Goal: Information Seeking & Learning: Learn about a topic

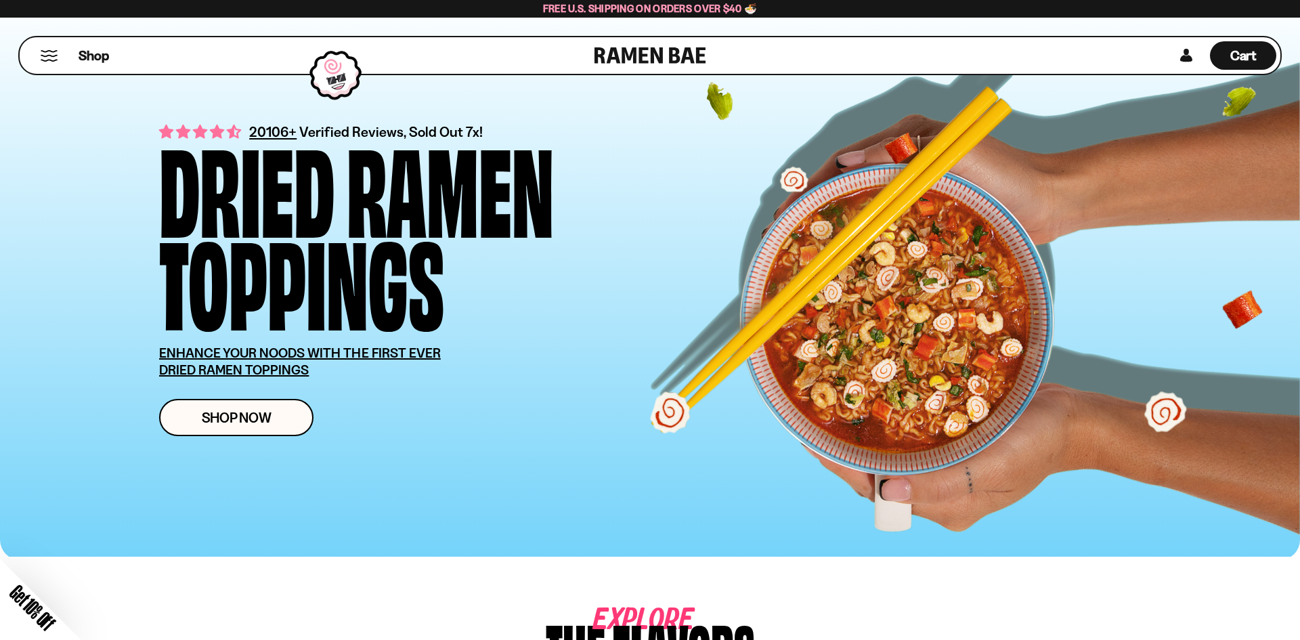
click at [265, 426] on div "Close dialog FREE SHIPPING FOR ALL US ORDERS OVER $40+ Email CONTINUE ******" at bounding box center [650, 320] width 1300 height 640
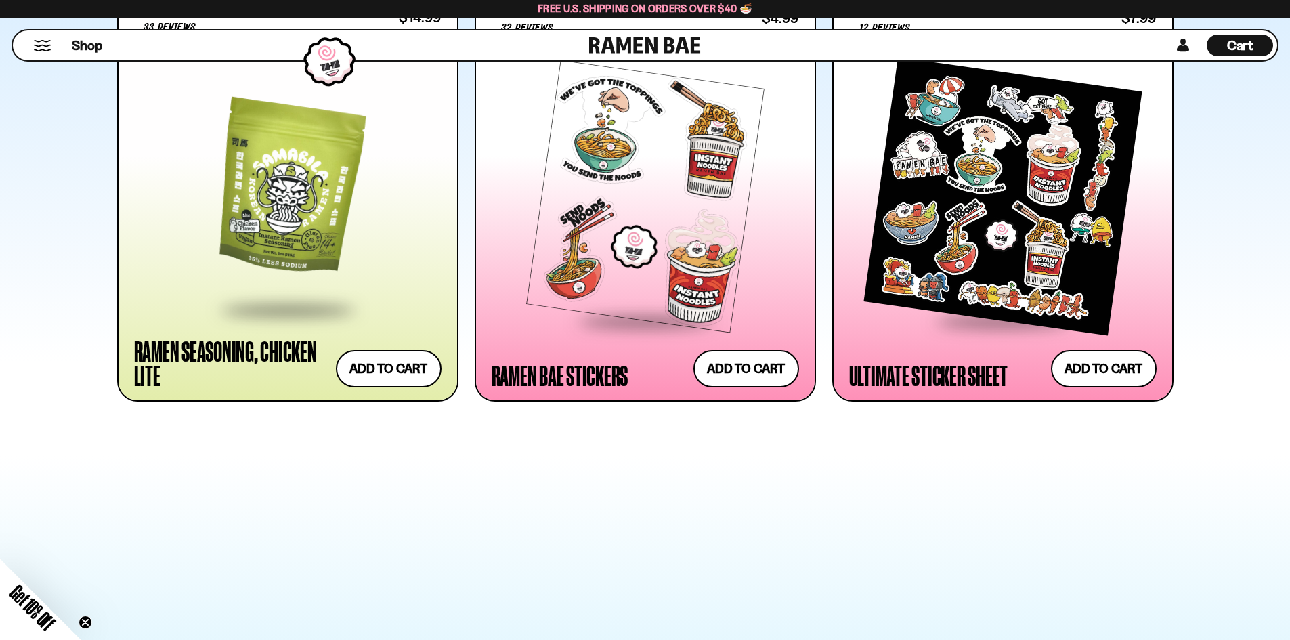
scroll to position [3317, 0]
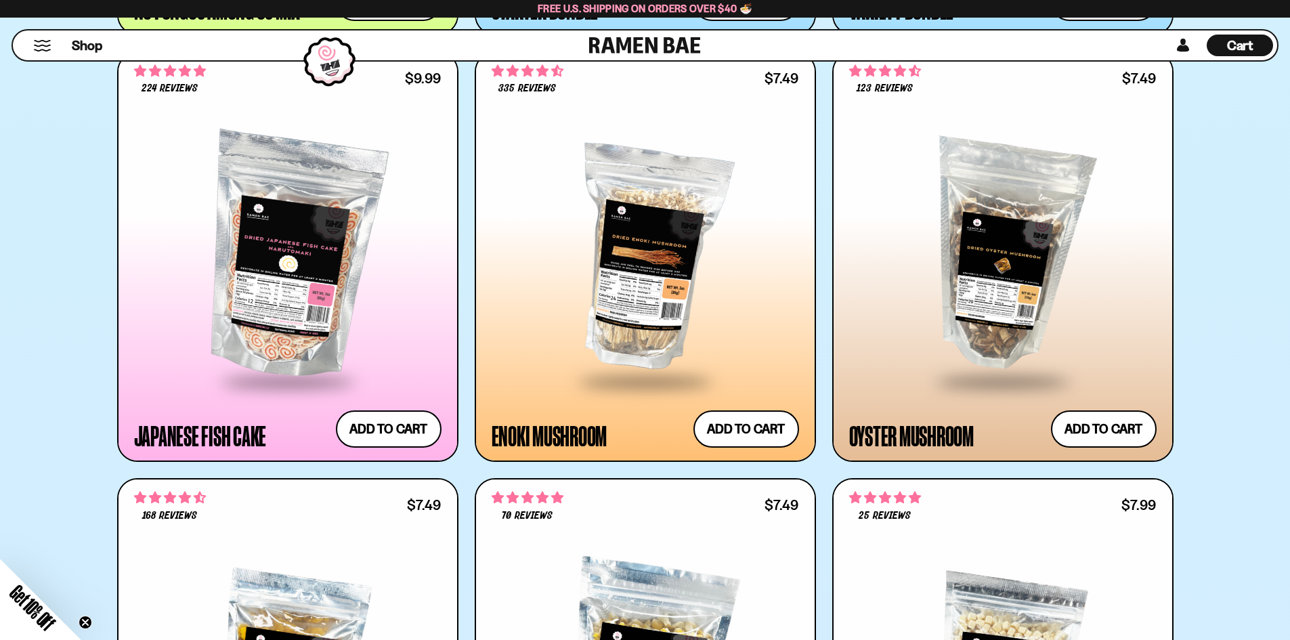
drag, startPoint x: 982, startPoint y: 95, endPoint x: 1042, endPoint y: 86, distance: 60.3
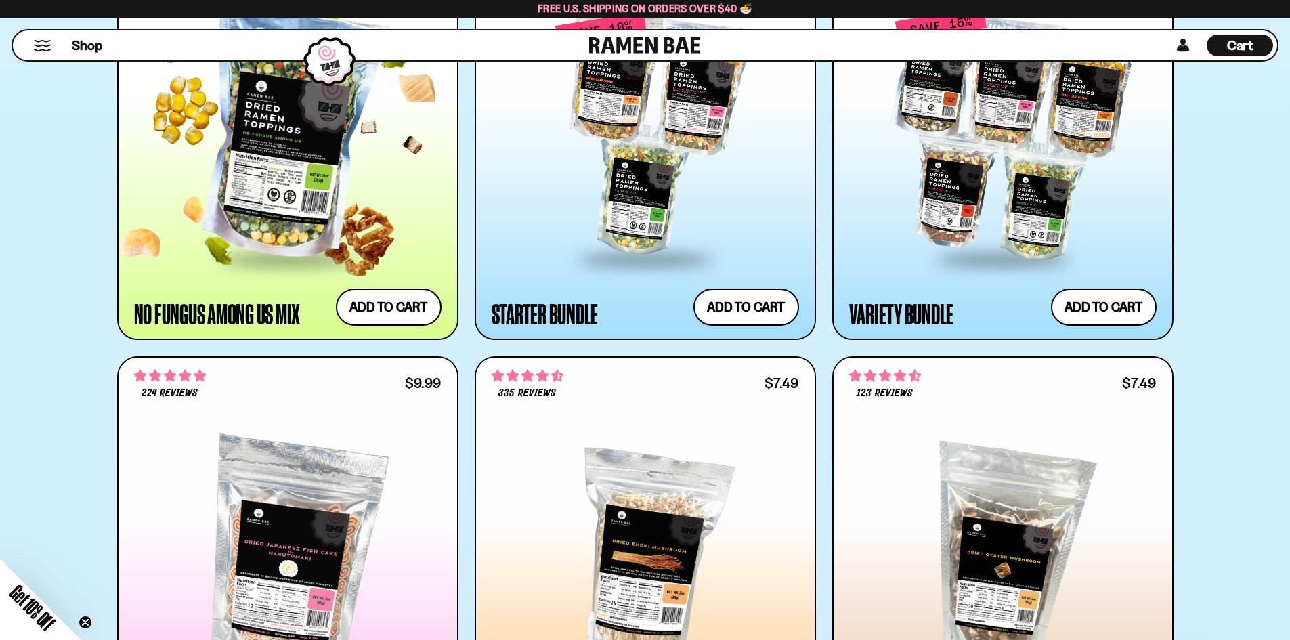
scroll to position [1760, 0]
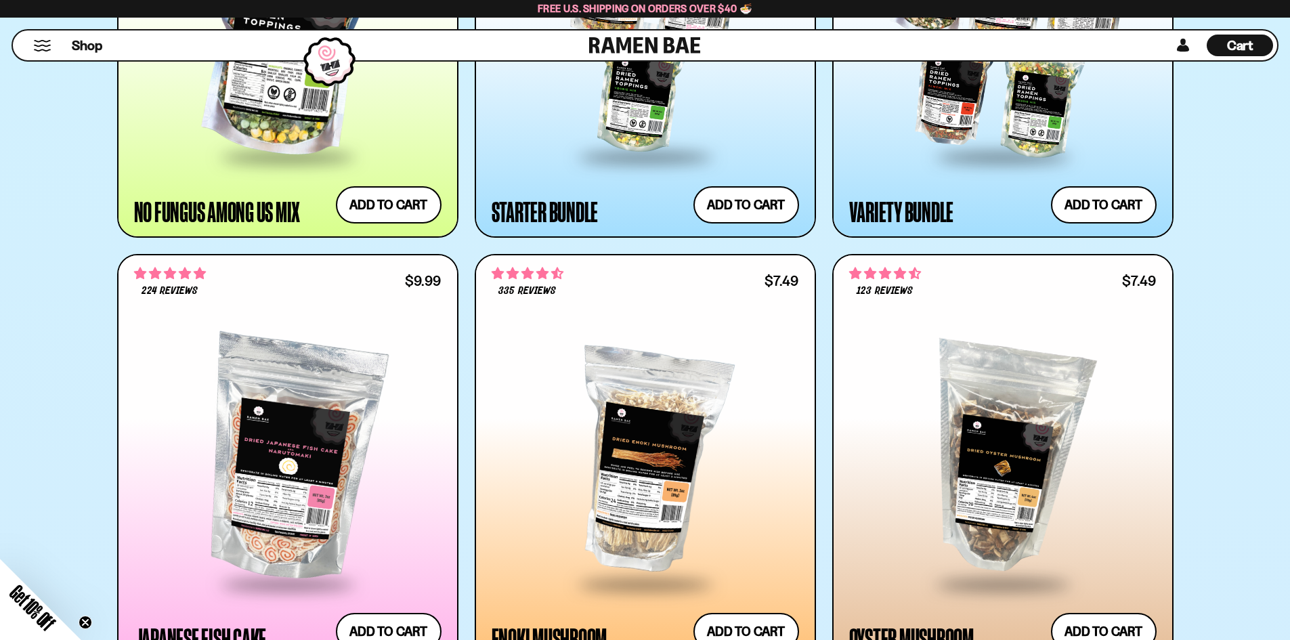
click at [41, 45] on button "Mobile Menu Trigger" at bounding box center [42, 46] width 18 height 12
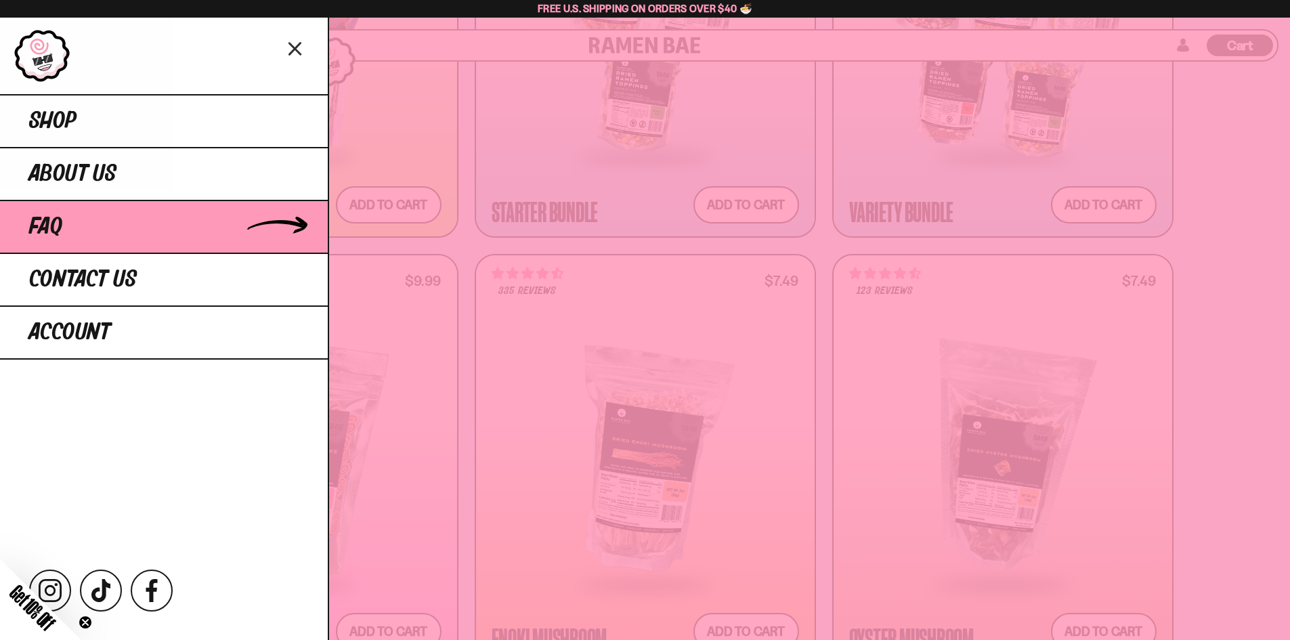
click at [93, 206] on link "FAQ" at bounding box center [164, 226] width 328 height 53
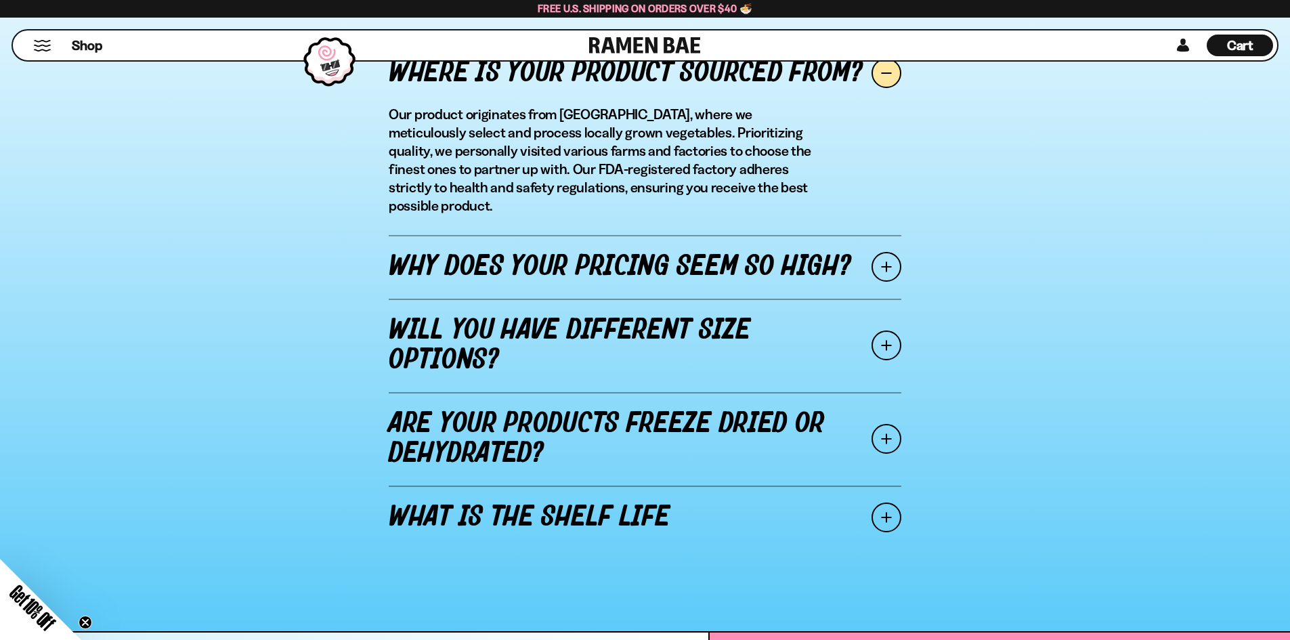
scroll to position [1625, 0]
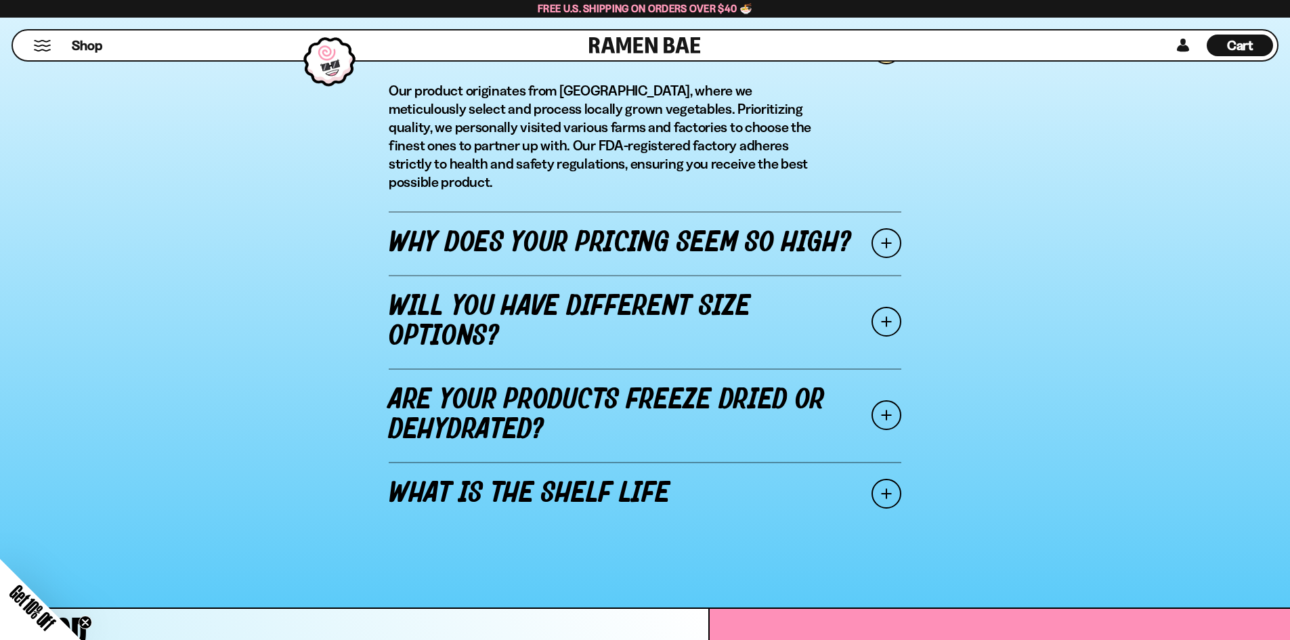
click at [674, 257] on link "Why does your pricing seem so high?" at bounding box center [645, 243] width 512 height 64
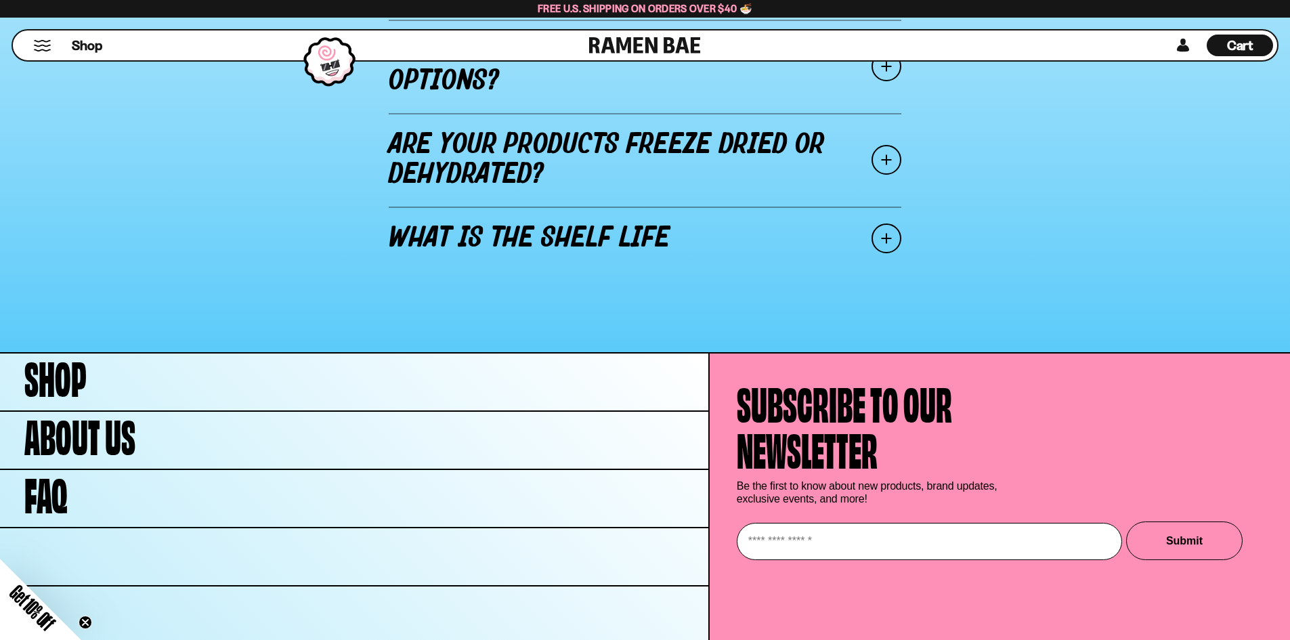
scroll to position [1964, 0]
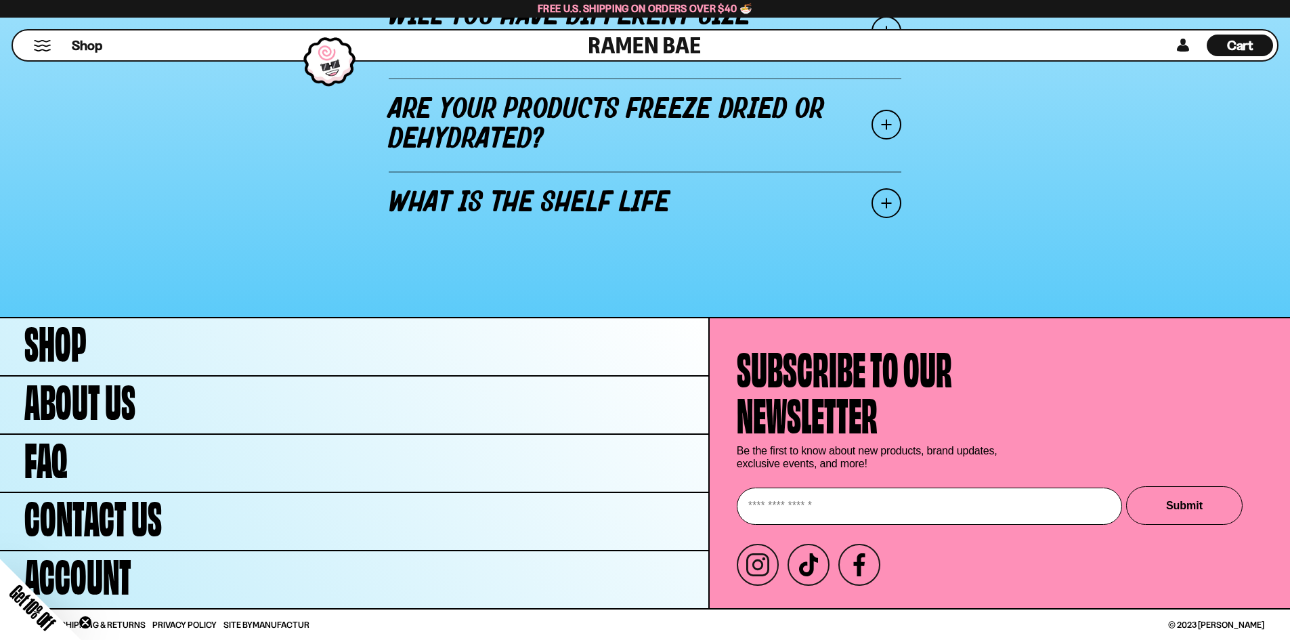
click at [609, 202] on link "What is the shelf life" at bounding box center [645, 203] width 512 height 64
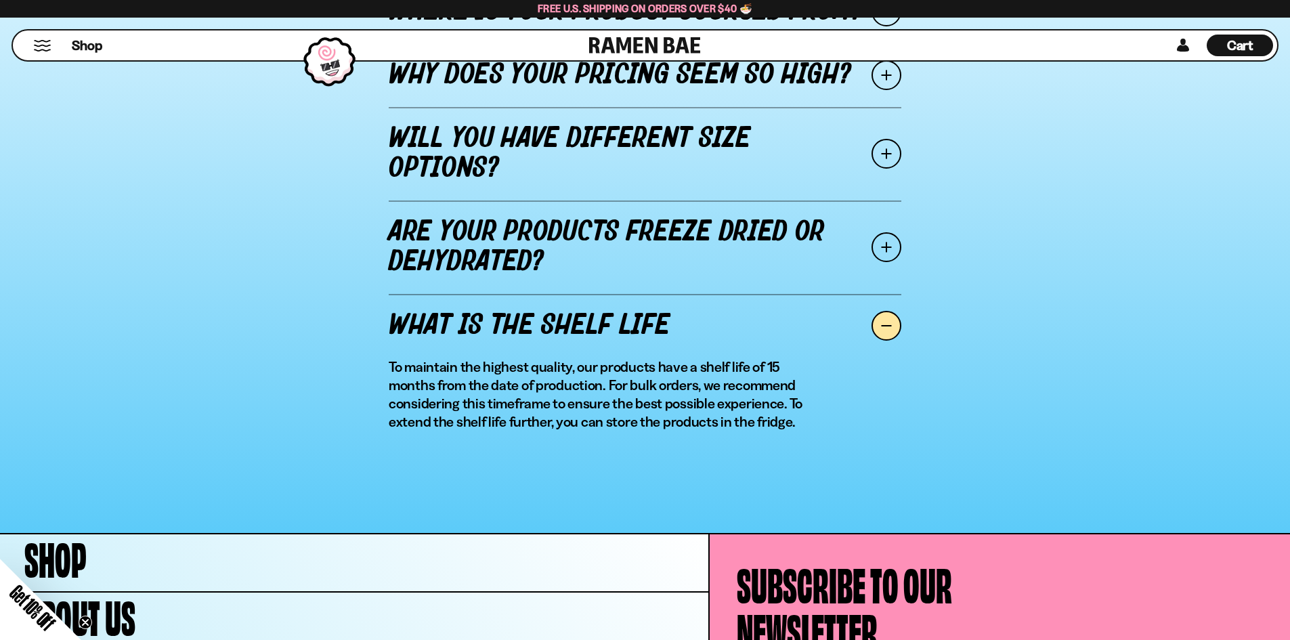
scroll to position [1662, 0]
click at [768, 260] on link "Are your products freeze dried or dehydrated?" at bounding box center [645, 247] width 512 height 93
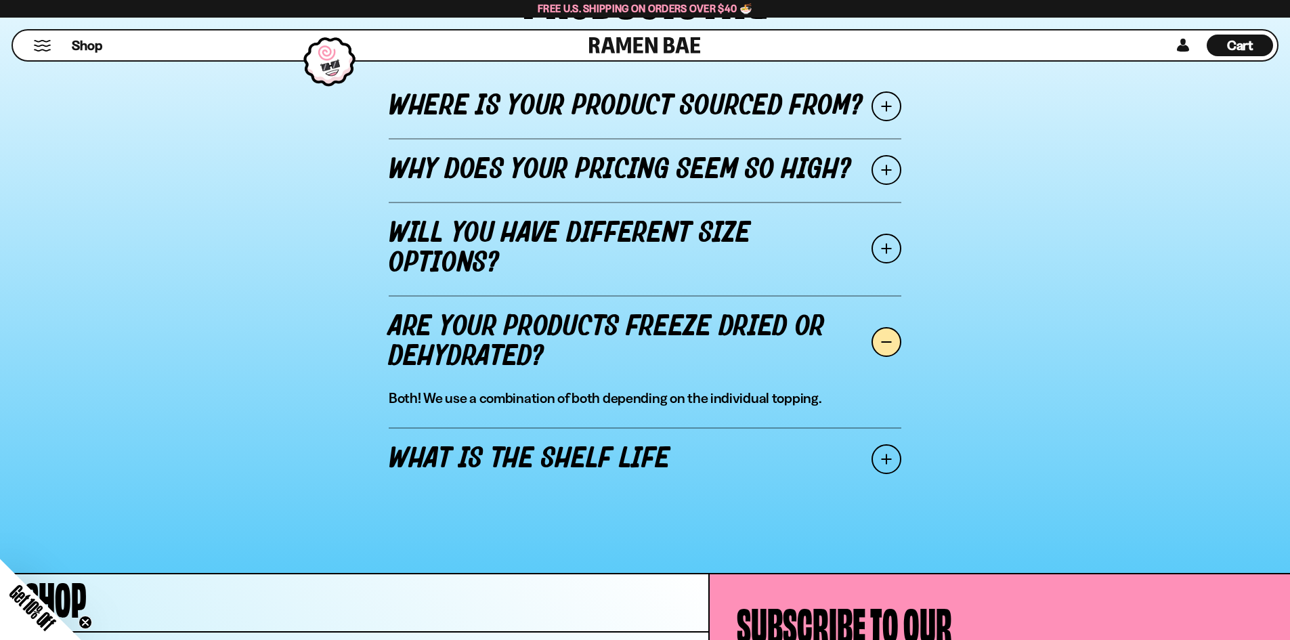
scroll to position [1527, 0]
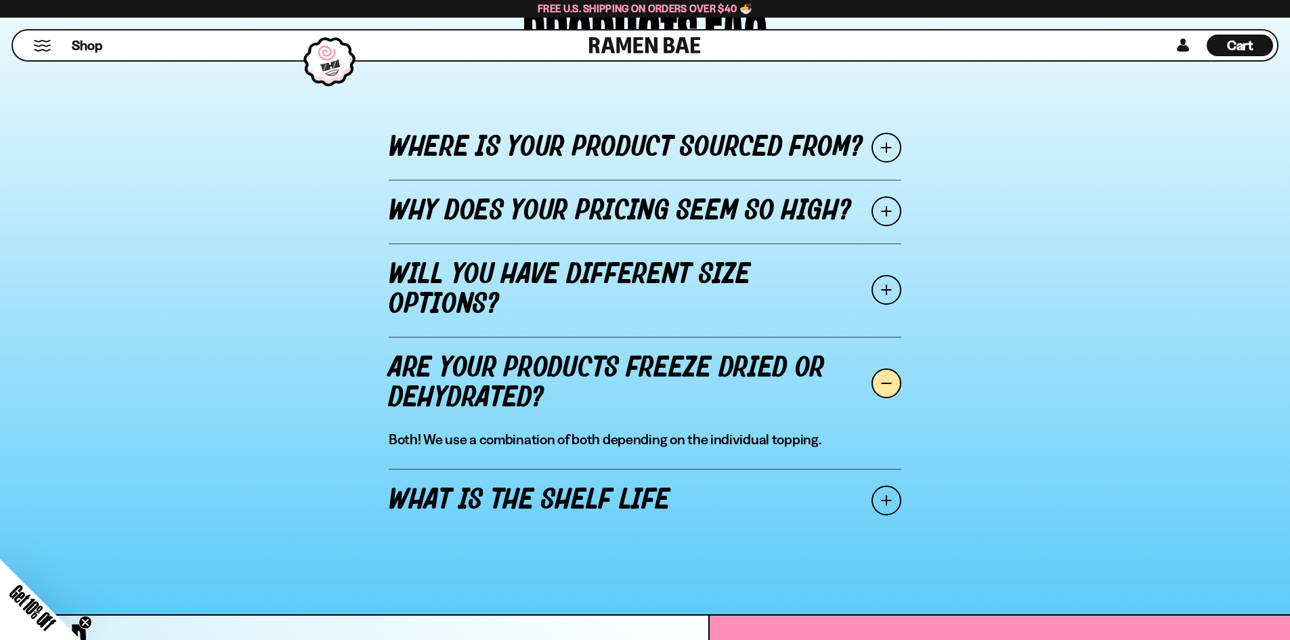
click at [743, 286] on link "Will you have different size options?" at bounding box center [645, 289] width 512 height 93
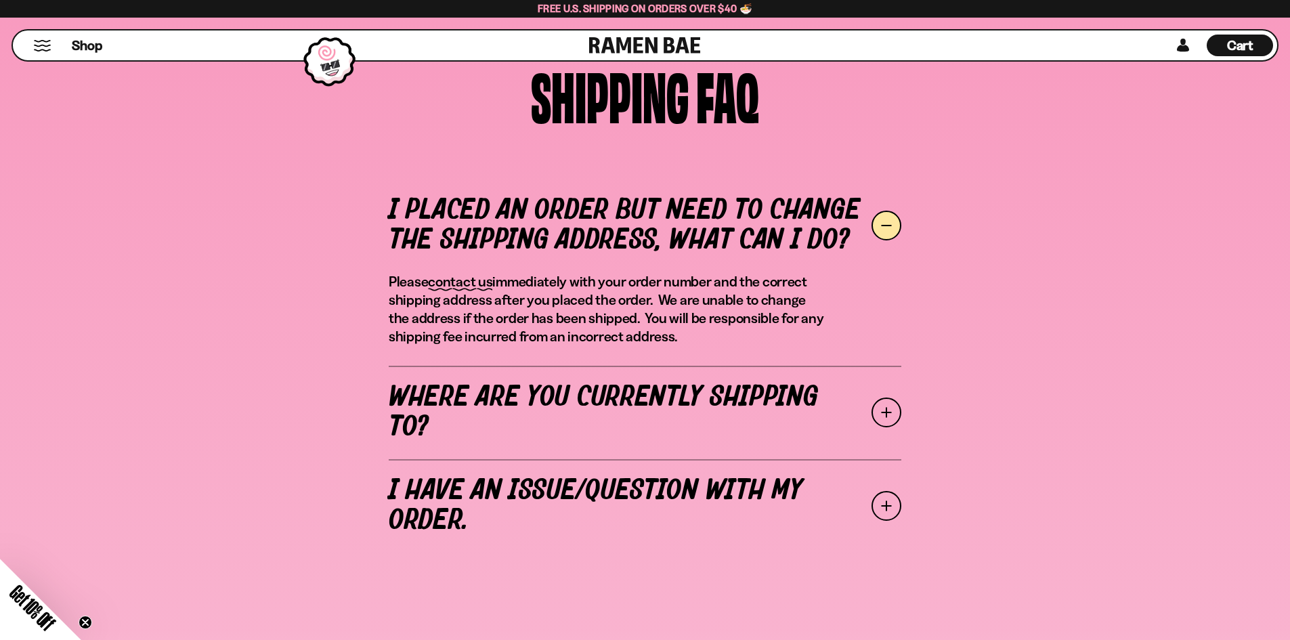
scroll to position [376, 0]
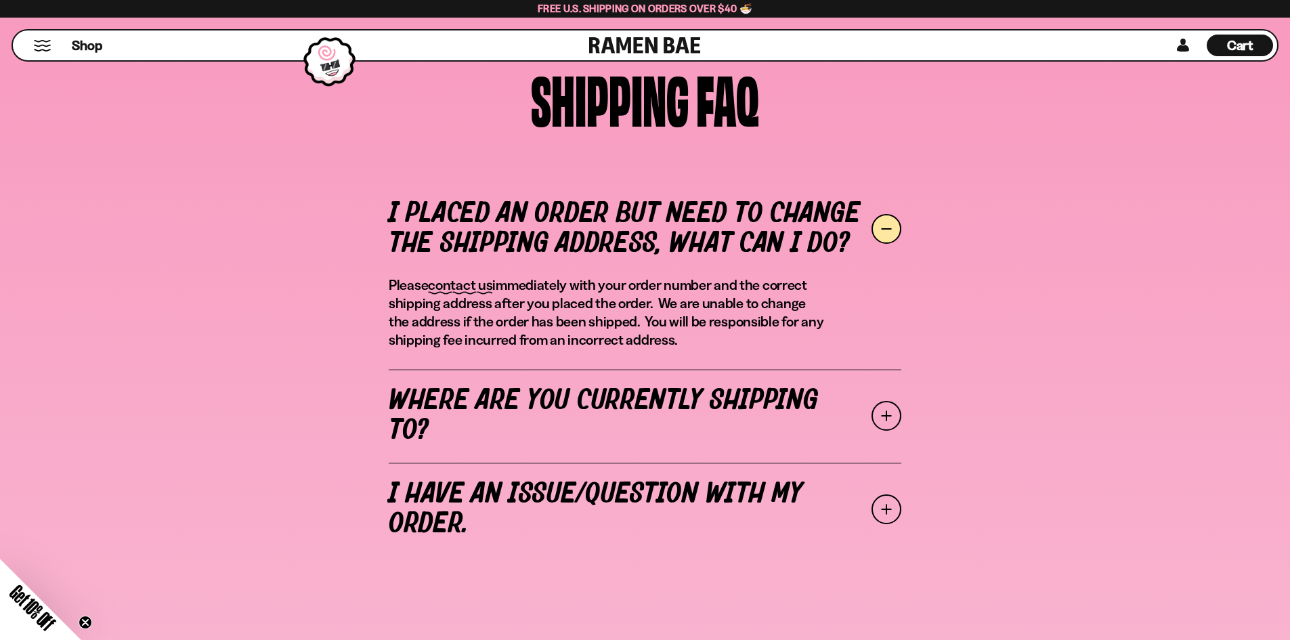
click at [641, 437] on link "Where are you currently shipping to?" at bounding box center [645, 415] width 512 height 93
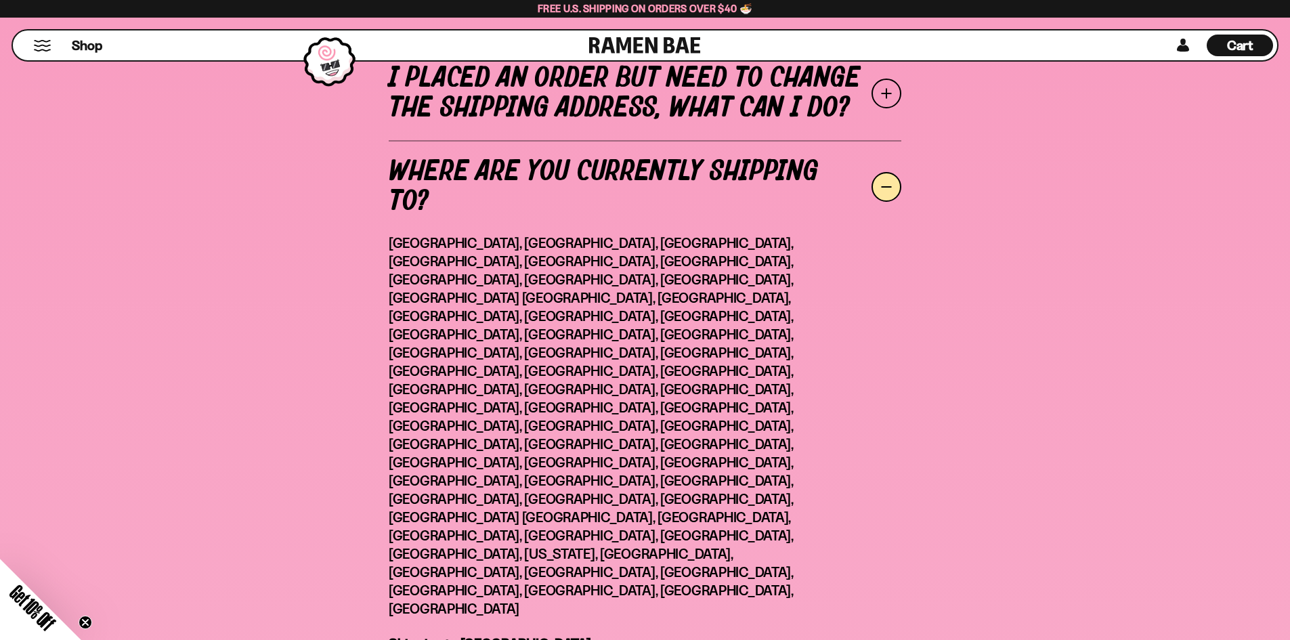
scroll to position [579, 0]
